Goal: Information Seeking & Learning: Learn about a topic

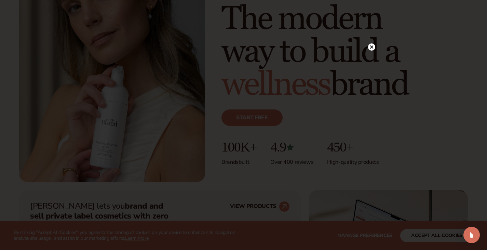
scroll to position [103, 0]
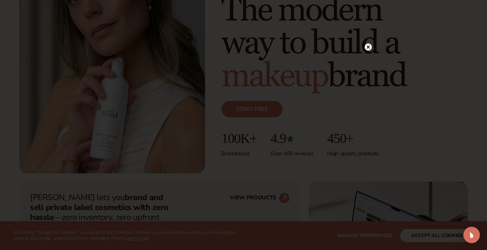
click at [367, 48] on icon at bounding box center [368, 46] width 3 height 3
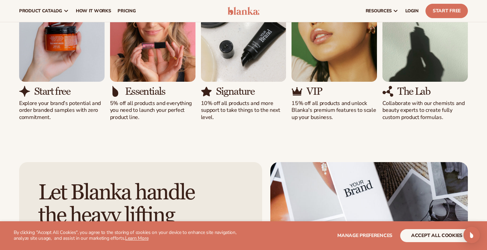
scroll to position [0, 0]
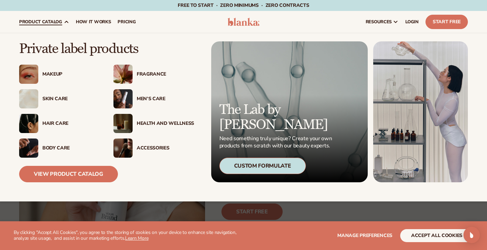
click at [149, 71] on div "Fragrance" at bounding box center [165, 74] width 57 height 6
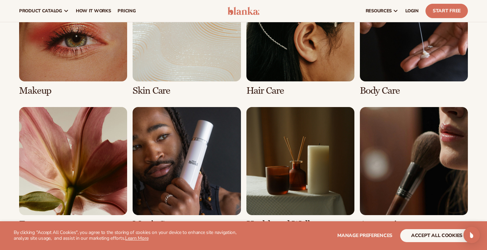
scroll to position [479, 0]
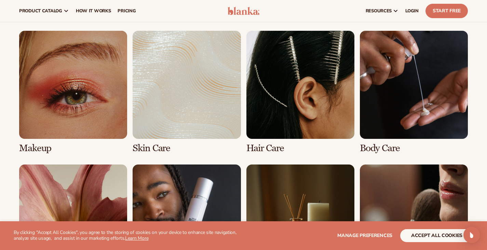
click at [293, 106] on link "3 / 8" at bounding box center [301, 92] width 108 height 123
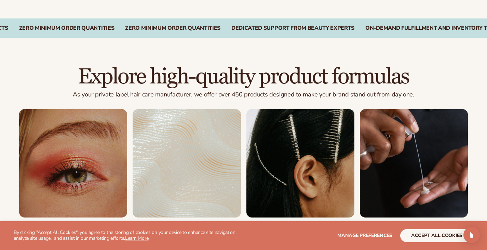
scroll to position [581, 0]
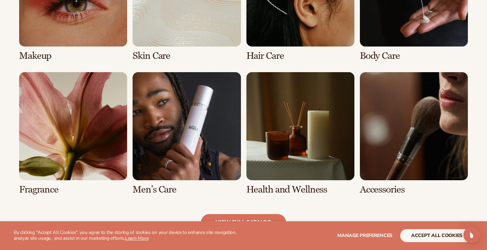
click at [73, 145] on link "5 / 8" at bounding box center [73, 133] width 108 height 123
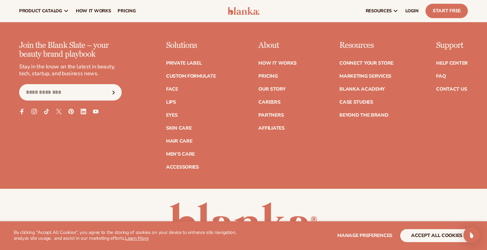
scroll to position [1188, 0]
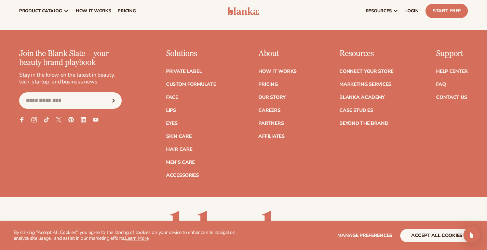
click at [267, 87] on link "Pricing" at bounding box center [268, 84] width 19 height 5
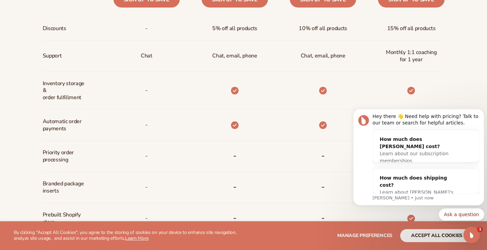
scroll to position [376, 0]
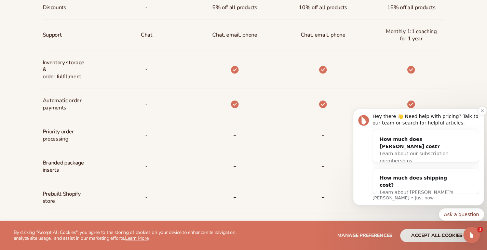
click at [377, 197] on p "[PERSON_NAME] • Just now" at bounding box center [426, 198] width 107 height 6
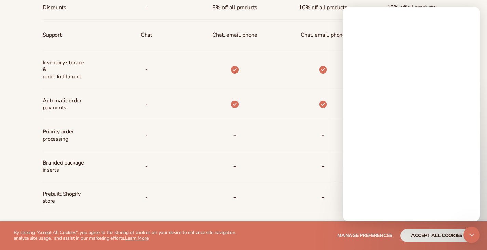
scroll to position [0, 0]
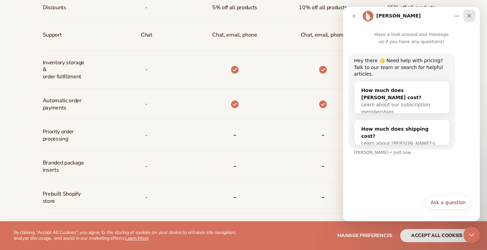
click at [472, 16] on icon "Close" at bounding box center [469, 15] width 5 height 5
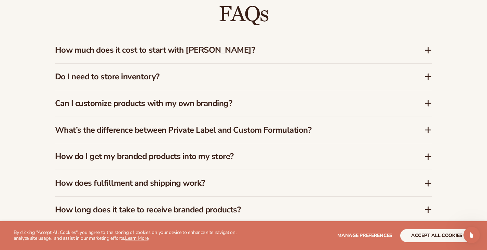
scroll to position [1026, 0]
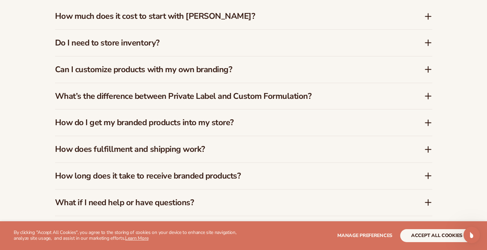
click at [165, 38] on h3 "Do I need to store inventory?" at bounding box center [229, 43] width 349 height 10
